Goal: Task Accomplishment & Management: Use online tool/utility

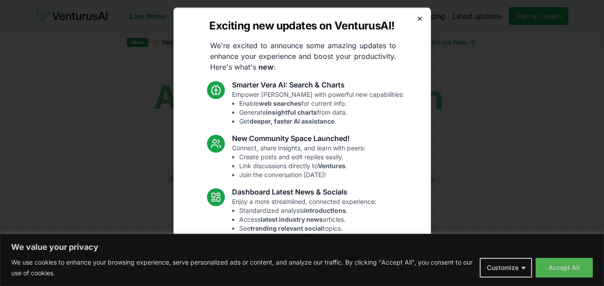
click at [416, 19] on icon "button" at bounding box center [419, 18] width 7 height 7
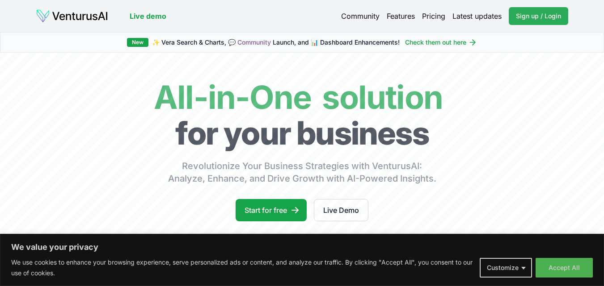
click at [546, 17] on span "Sign up / Login" at bounding box center [538, 16] width 45 height 9
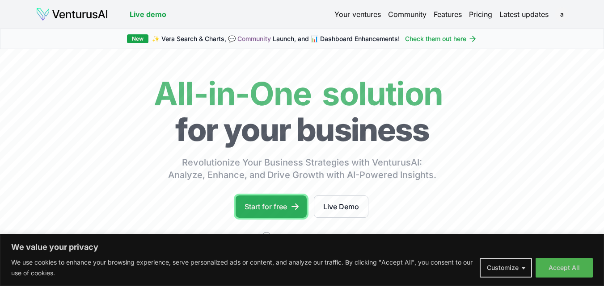
click at [270, 205] on link "Start for free" at bounding box center [271, 207] width 71 height 22
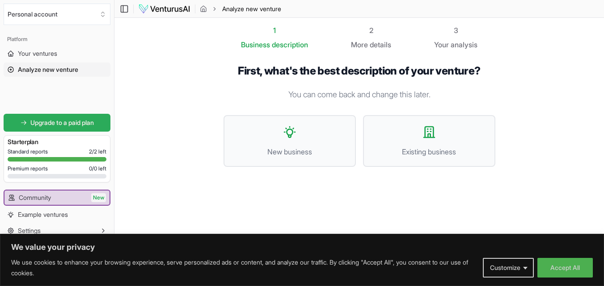
click at [21, 124] on icon at bounding box center [24, 123] width 6 height 6
click at [368, 36] on div "2 More details" at bounding box center [371, 37] width 40 height 25
click at [51, 54] on span "Your ventures" at bounding box center [37, 53] width 39 height 9
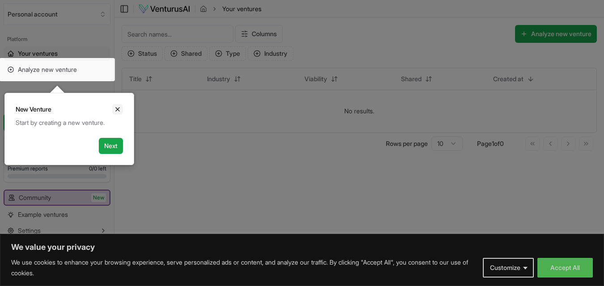
click at [119, 107] on icon "Close" at bounding box center [117, 109] width 7 height 7
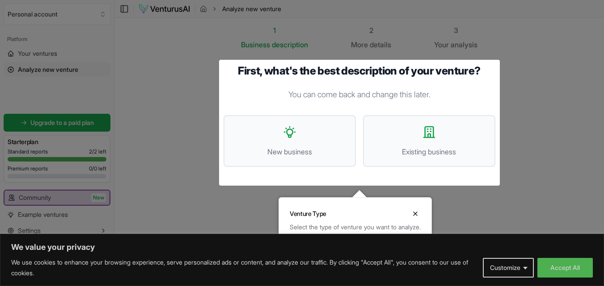
click at [42, 59] on div at bounding box center [302, 143] width 604 height 287
click at [302, 161] on button "New business" at bounding box center [289, 141] width 132 height 52
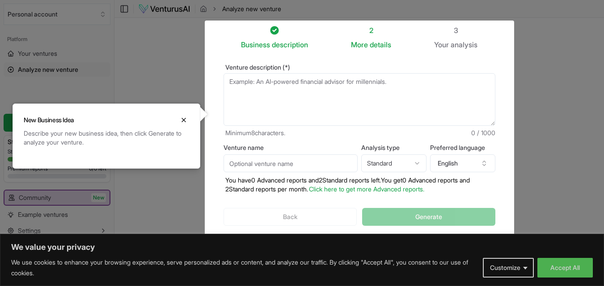
click at [277, 89] on textarea "Venture description (*)" at bounding box center [359, 99] width 272 height 53
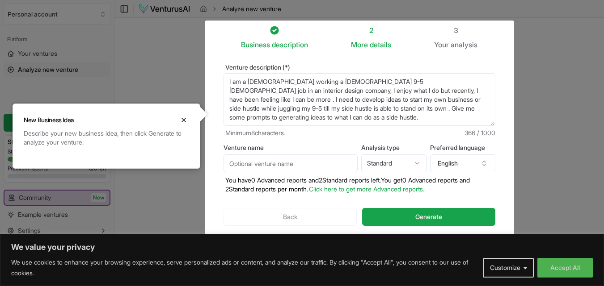
scroll to position [4, 0]
type textarea "I am a [DEMOGRAPHIC_DATA] working a [DEMOGRAPHIC_DATA] 9-5 [DEMOGRAPHIC_DATA] j…"
click at [416, 216] on span "Generate" at bounding box center [428, 217] width 27 height 9
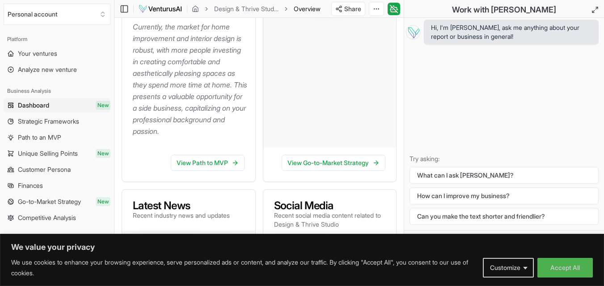
scroll to position [417, 0]
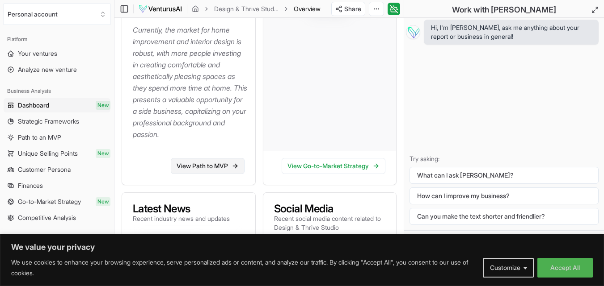
click at [220, 166] on link "View Path to MVP" at bounding box center [208, 166] width 74 height 16
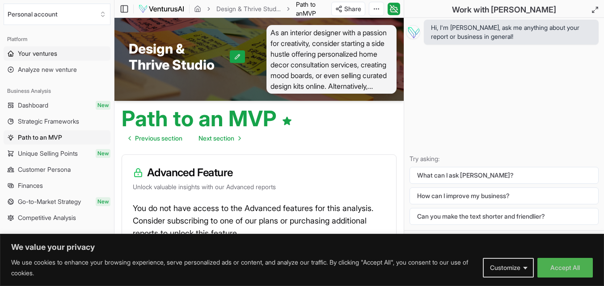
click at [51, 53] on span "Your ventures" at bounding box center [37, 53] width 39 height 9
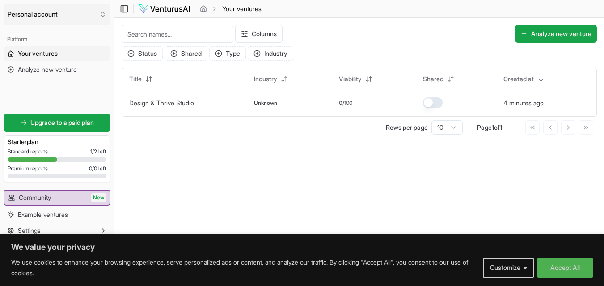
click at [106, 16] on button "Personal account" at bounding box center [57, 14] width 107 height 21
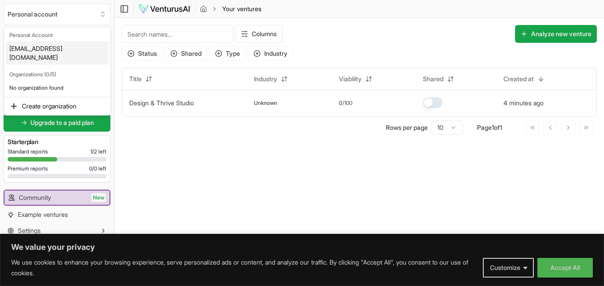
click at [105, 13] on html "We value your privacy We use cookies to enhance your browsing experience, serve…" at bounding box center [302, 143] width 604 height 286
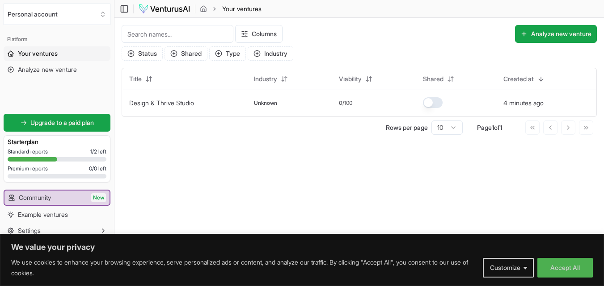
click at [105, 13] on icon "Select an organization" at bounding box center [102, 14] width 7 height 7
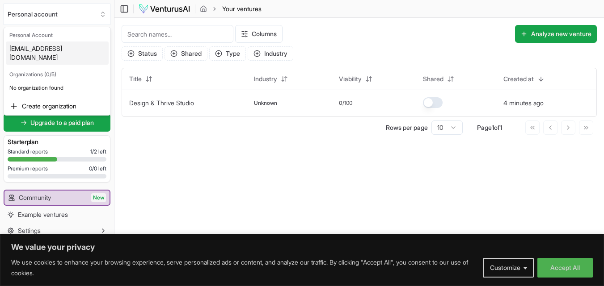
click at [241, 191] on html "We value your privacy We use cookies to enhance your browsing experience, serve…" at bounding box center [302, 143] width 604 height 286
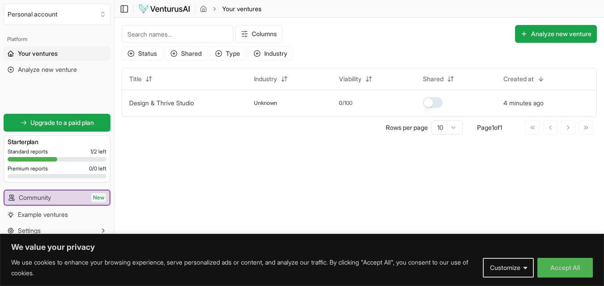
scroll to position [0, 0]
click at [543, 38] on button "Analyze new venture" at bounding box center [556, 34] width 82 height 18
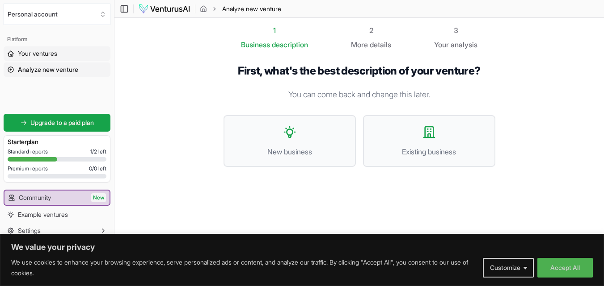
click at [57, 51] on span "Your ventures" at bounding box center [37, 53] width 39 height 9
